Goal: Find specific page/section: Find specific page/section

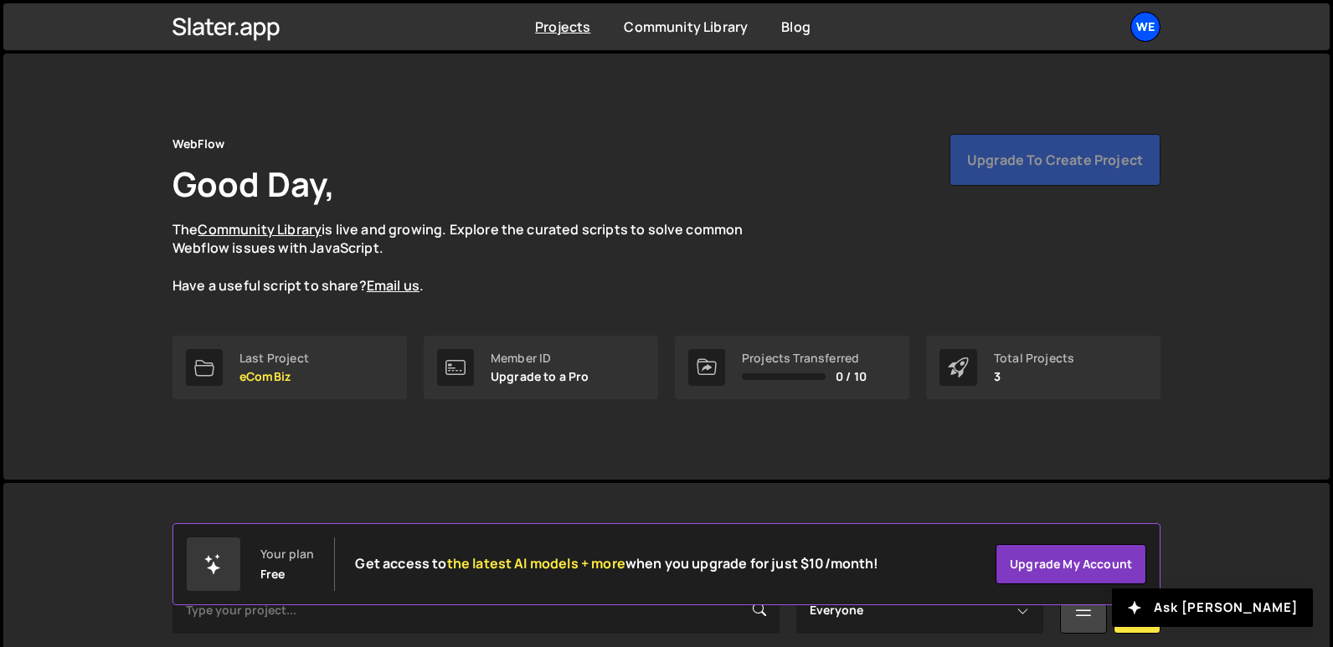
click at [1145, 27] on div "We" at bounding box center [1145, 27] width 30 height 30
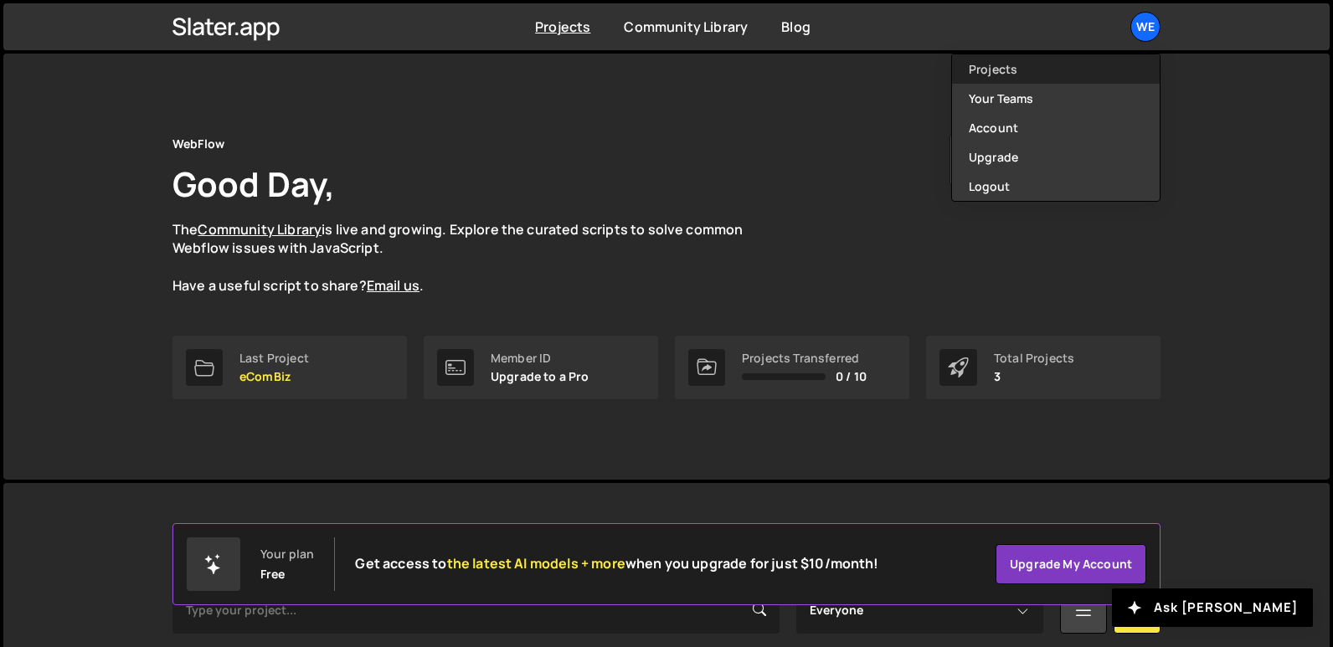
click at [974, 80] on link "Projects" at bounding box center [1056, 68] width 208 height 29
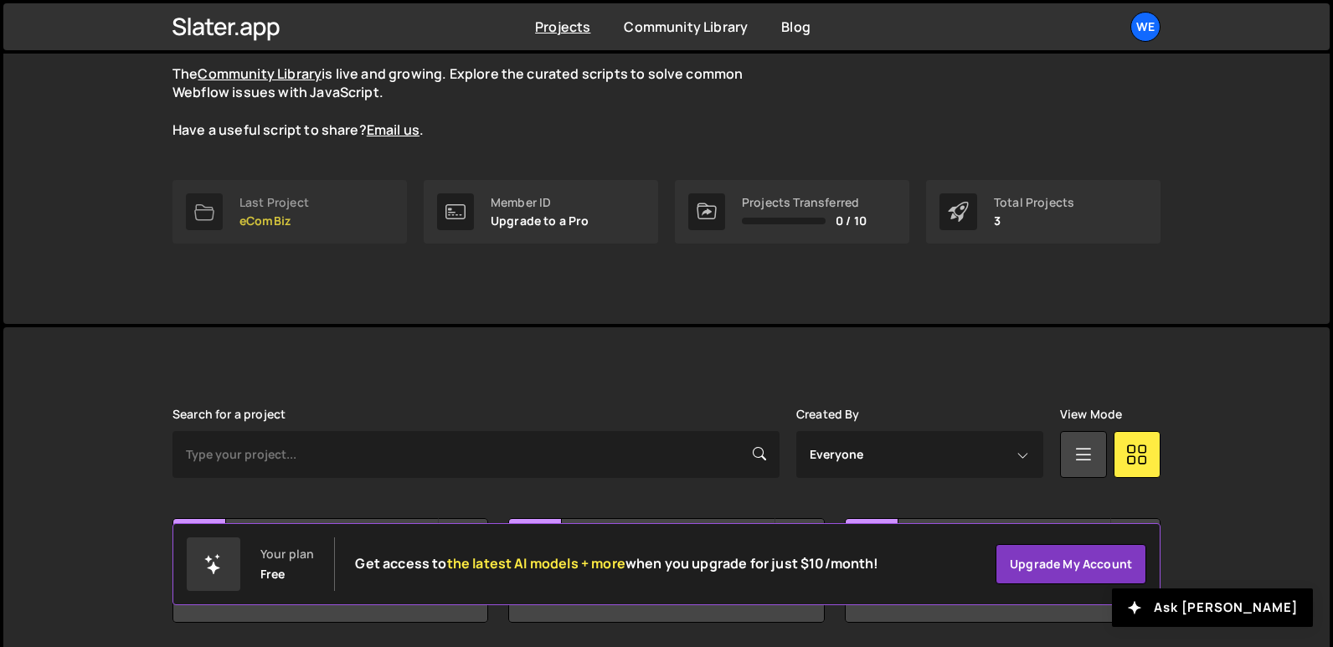
scroll to position [215, 0]
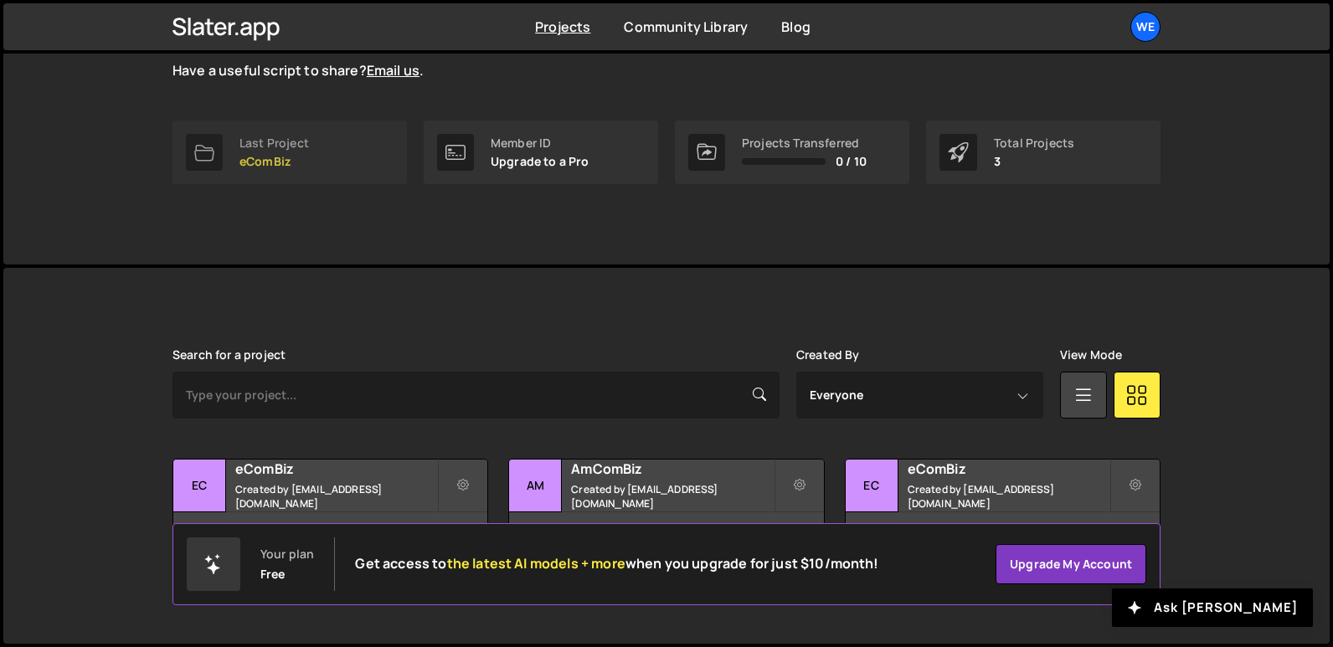
click at [326, 163] on link "Last Project eComBiz" at bounding box center [289, 153] width 234 height 64
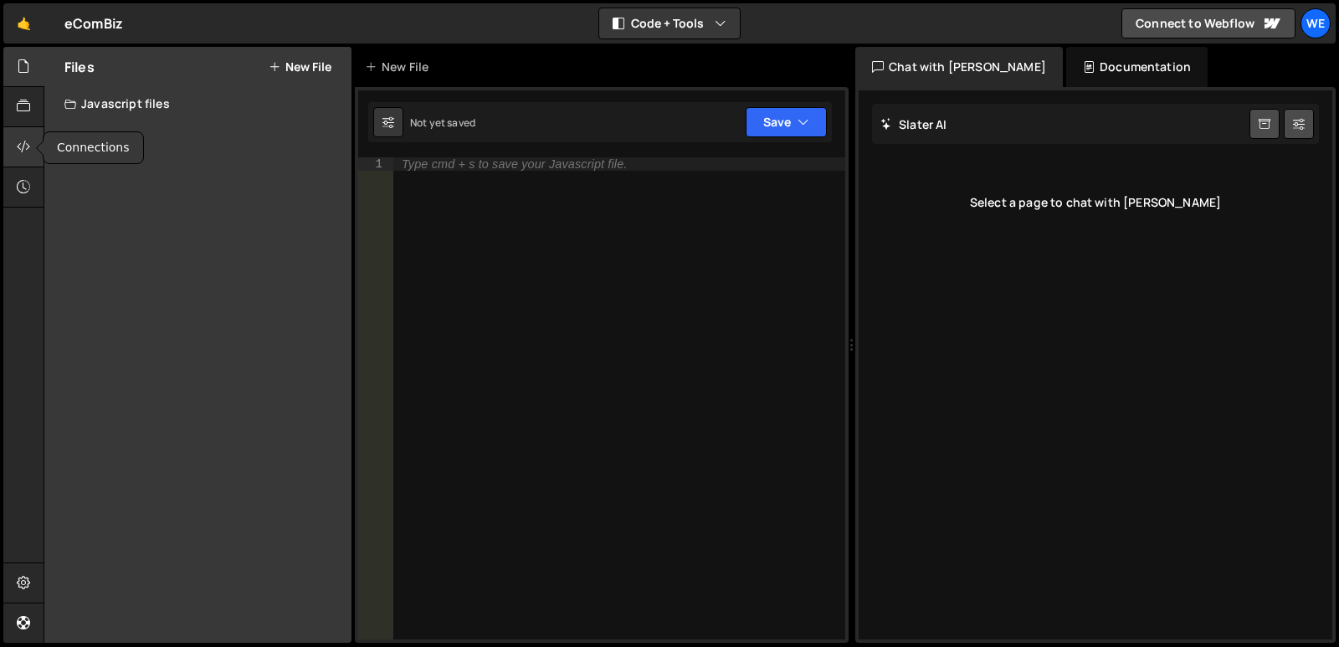
click at [15, 137] on div at bounding box center [23, 147] width 41 height 40
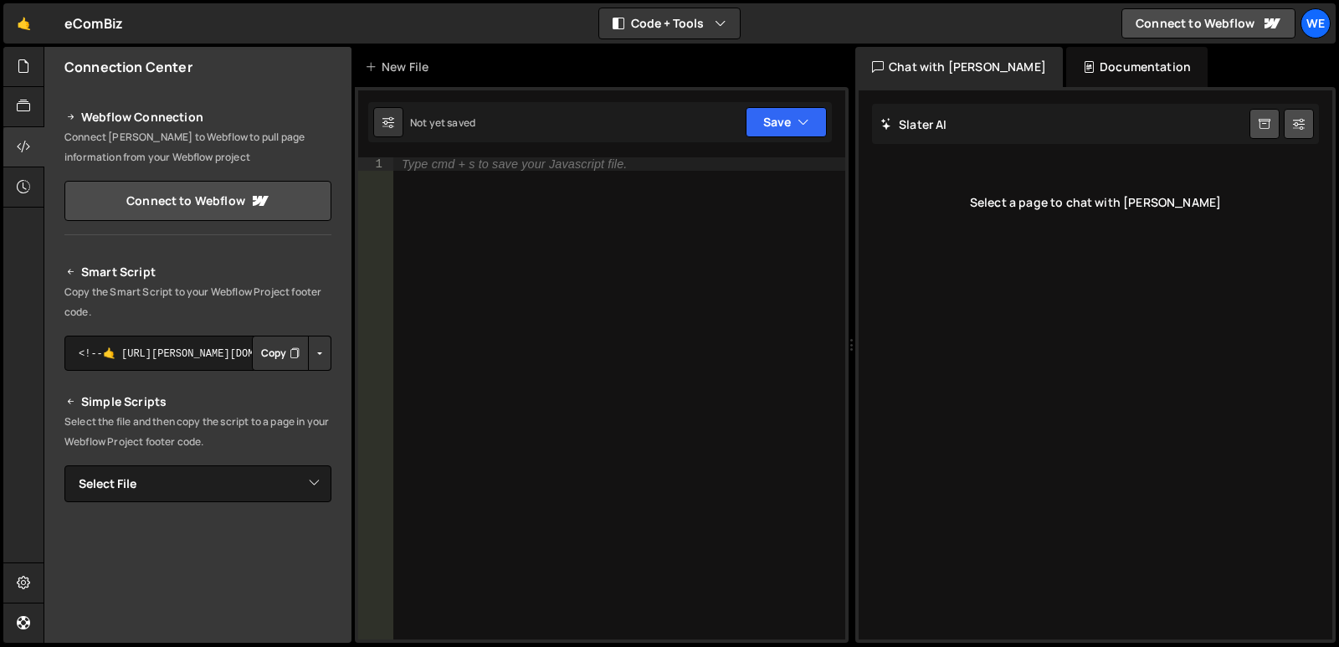
click at [290, 361] on icon "Button group with nested dropdown" at bounding box center [295, 353] width 10 height 17
